Goal: Use online tool/utility

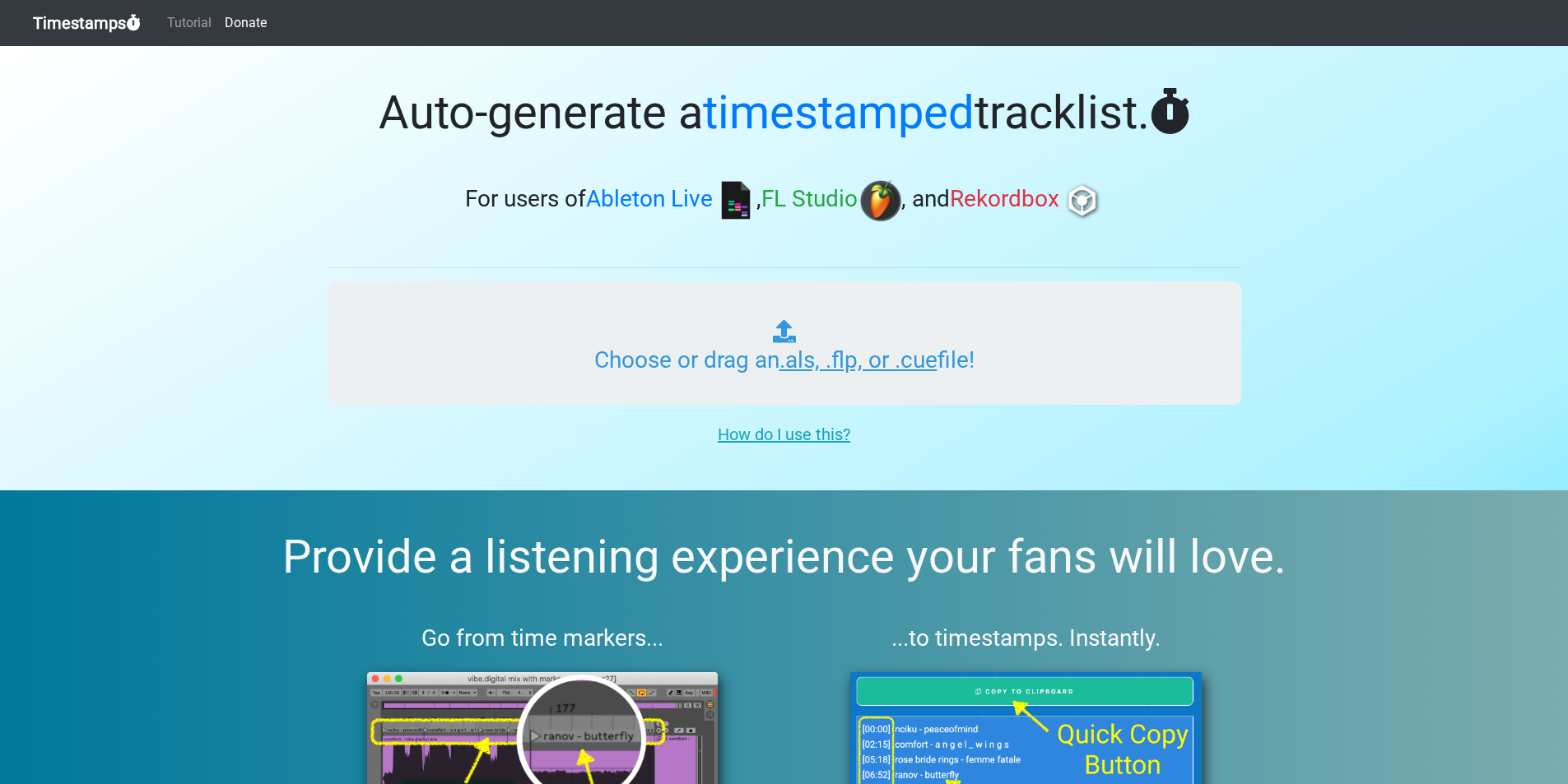
click at [755, 387] on input "Choose or drag an .als, .flp, or .cue file!" at bounding box center [784, 343] width 913 height 124
type input "C:\fakepath\MultiTrack.als"
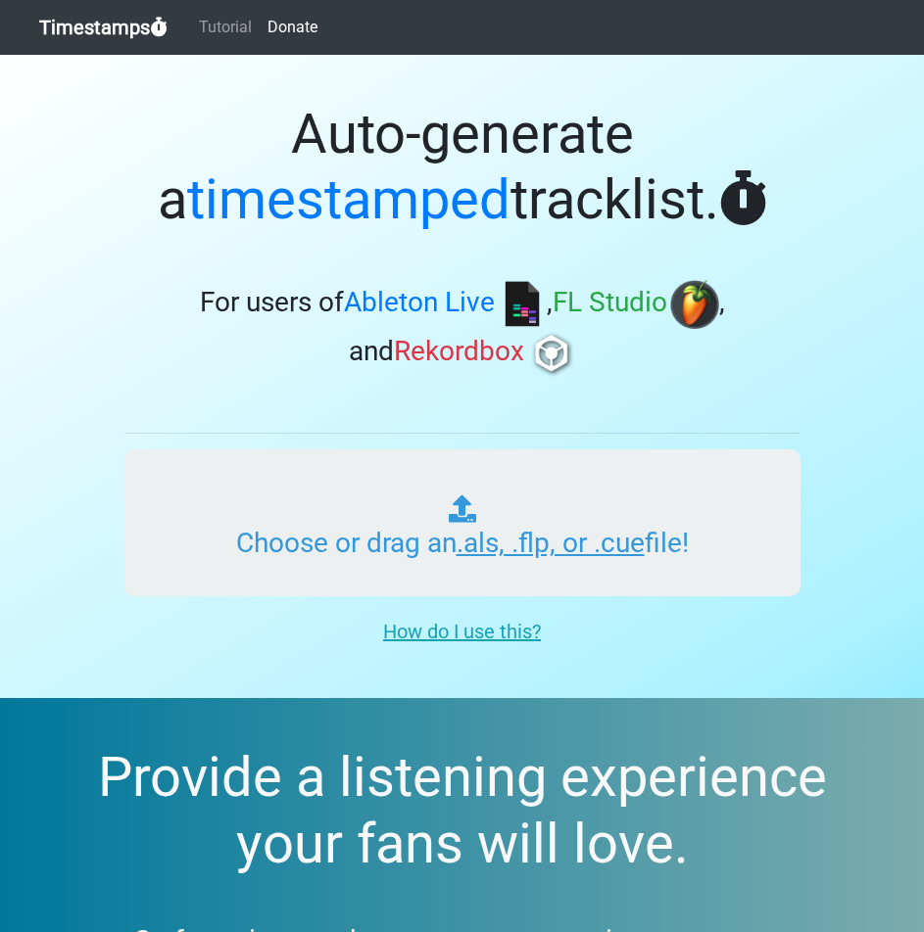
click at [304, 546] on input "Choose or drag an .als, .flp, or .cue file!" at bounding box center [462, 523] width 676 height 147
type input "C:\fakepath\MultiTrack.als"
